Goal: Information Seeking & Learning: Find specific fact

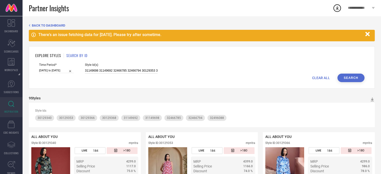
click at [106, 69] on input "31149698 31149692 32466785 32466794 30129353 30129340 30129366 30129368 32496088" at bounding box center [121, 71] width 73 height 6
paste input "24394128 24394198 24394188 28618830 26000106 29893261 29517400 24394282 2861885…"
type input "24394128 24394198 24394188 28618830 26000106 29893261 29517400 24394282 2861885…"
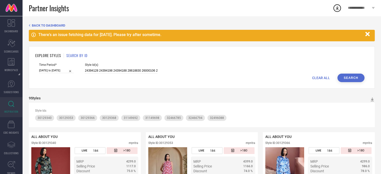
click at [357, 77] on button "Search" at bounding box center [351, 78] width 27 height 9
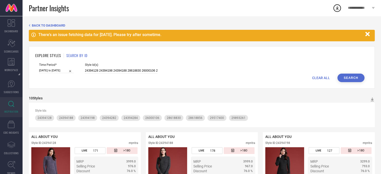
click at [114, 67] on div "Style Id(s) 24394128 24394198 24394188 28618830 26000106 29893261 29517400 2439…" at bounding box center [121, 68] width 73 height 11
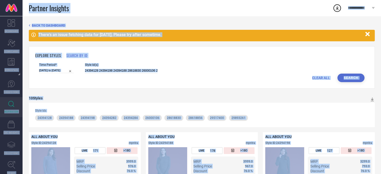
click at [114, 67] on div "Style Id(s) 24394128 24394198 24394188 28618830 26000106 29893261 29517400 2439…" at bounding box center [121, 68] width 73 height 11
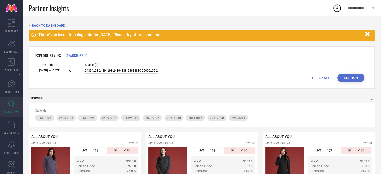
click at [114, 71] on input "24394128 24394198 24394188 28618830 26000106 29893261 29517400 24394282 2861885…" at bounding box center [121, 71] width 73 height 6
paste input "29893261 24394284 29893234 29893237 29946942 29893235 29893241 29893255 2989326…"
type input "29893261 24394284 29893234 29893237 29946942 29893235 29893241 29893255 2989326…"
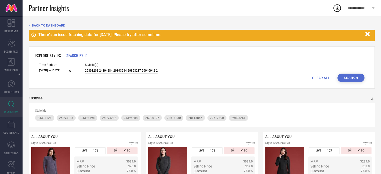
click at [350, 77] on button "Search" at bounding box center [351, 78] width 27 height 9
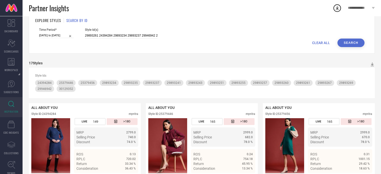
scroll to position [5, 0]
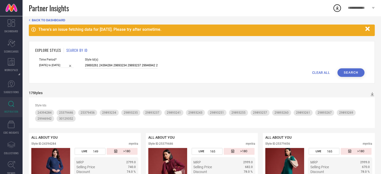
click at [111, 64] on input "29893261 24394284 29893234 29893237 29946942 29893235 29893241 29893255 2989326…" at bounding box center [121, 66] width 73 height 6
paste input "29893249 24394216 29893268 29893252 29893265 24394196 29893258 29893263 2989325…"
type input "29893249 24394216 29893268 29893252 29893265 24394196 29893258 29893263 2989325…"
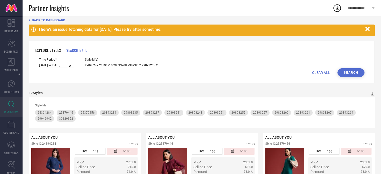
click at [347, 70] on button "Search" at bounding box center [351, 72] width 27 height 9
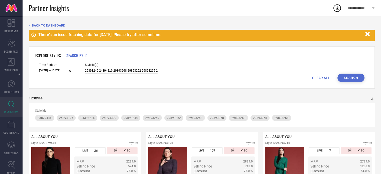
click at [119, 67] on div "Style Id(s) 29893249 24394216 29893268 29893252 29893265 24394196 29893258 2989…" at bounding box center [121, 68] width 73 height 11
click at [124, 72] on input "29893249 24394216 29893268 29893252 29893265 24394196 29893258 29893263 2989325…" at bounding box center [121, 71] width 73 height 6
paste input "33635055 34159981 34164437 34159870 30129254 26334764 26334748 26334746 2525495…"
type input "33635055 34159981 34164437 34159870 30129254 26334764 26334748 26334746 2525495…"
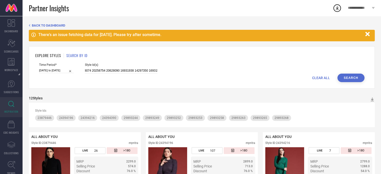
scroll to position [0, 0]
click at [344, 78] on button "Search" at bounding box center [351, 78] width 27 height 9
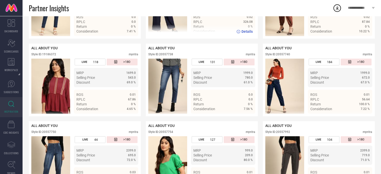
scroll to position [257, 0]
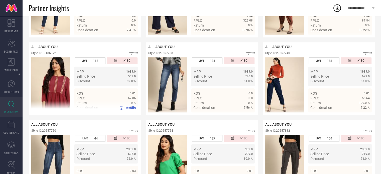
click at [48, 57] on div "Style ID: 19186372 myntra" at bounding box center [84, 54] width 107 height 6
copy div "19186372"
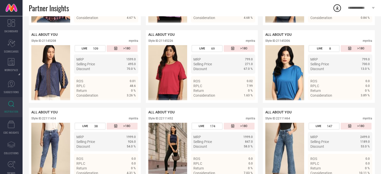
scroll to position [581, 0]
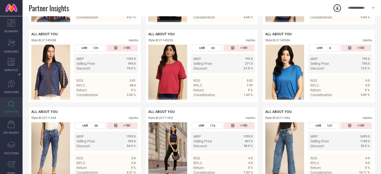
click at [144, 106] on div "ALL ABOUT YOU Style ID: 13509270 myntra LIVE 171 >180 MRP 1999.0 Selling Price …" at bounding box center [202, 65] width 346 height 1005
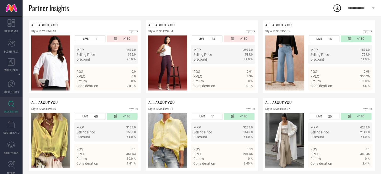
scroll to position [991, 0]
